Goal: Task Accomplishment & Management: Manage account settings

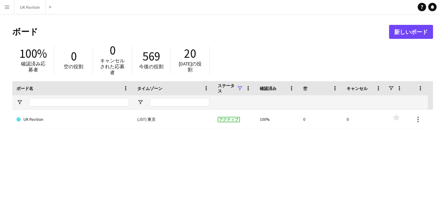
click at [6, 7] on app-icon "メニュー" at bounding box center [7, 7] width 6 height 6
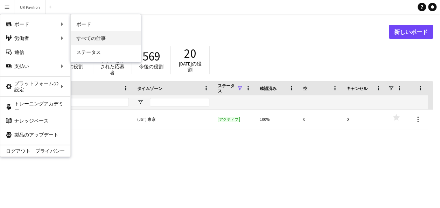
click at [98, 33] on link "すべての仕事" at bounding box center [106, 38] width 70 height 14
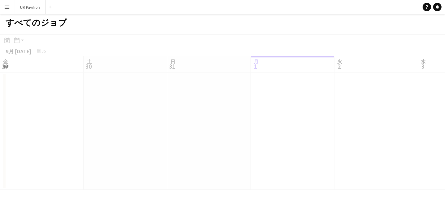
scroll to position [0, 167]
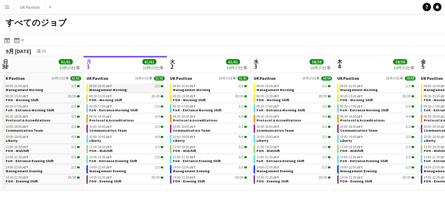
click at [137, 87] on div "08:00-16:00 JST 2/2" at bounding box center [126, 86] width 74 height 4
